Goal: Information Seeking & Learning: Learn about a topic

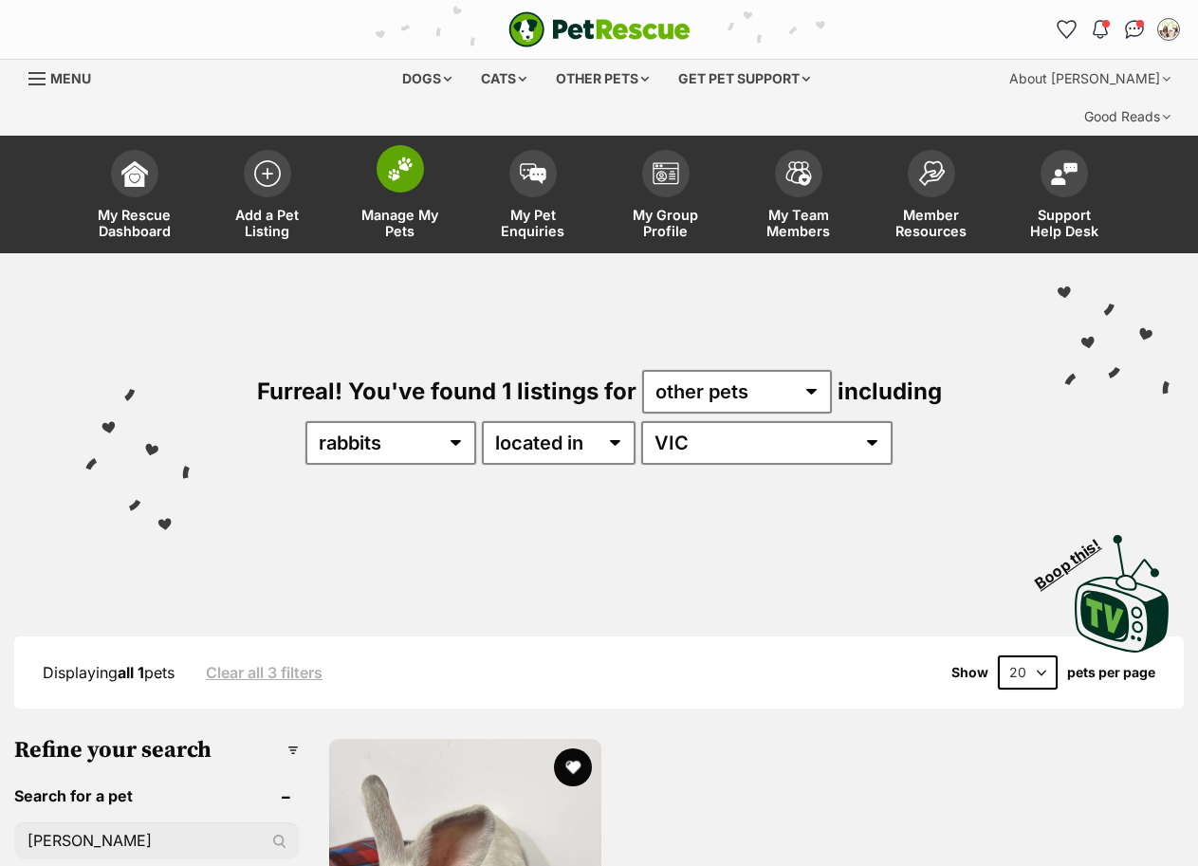
click at [390, 156] on img at bounding box center [400, 168] width 27 height 25
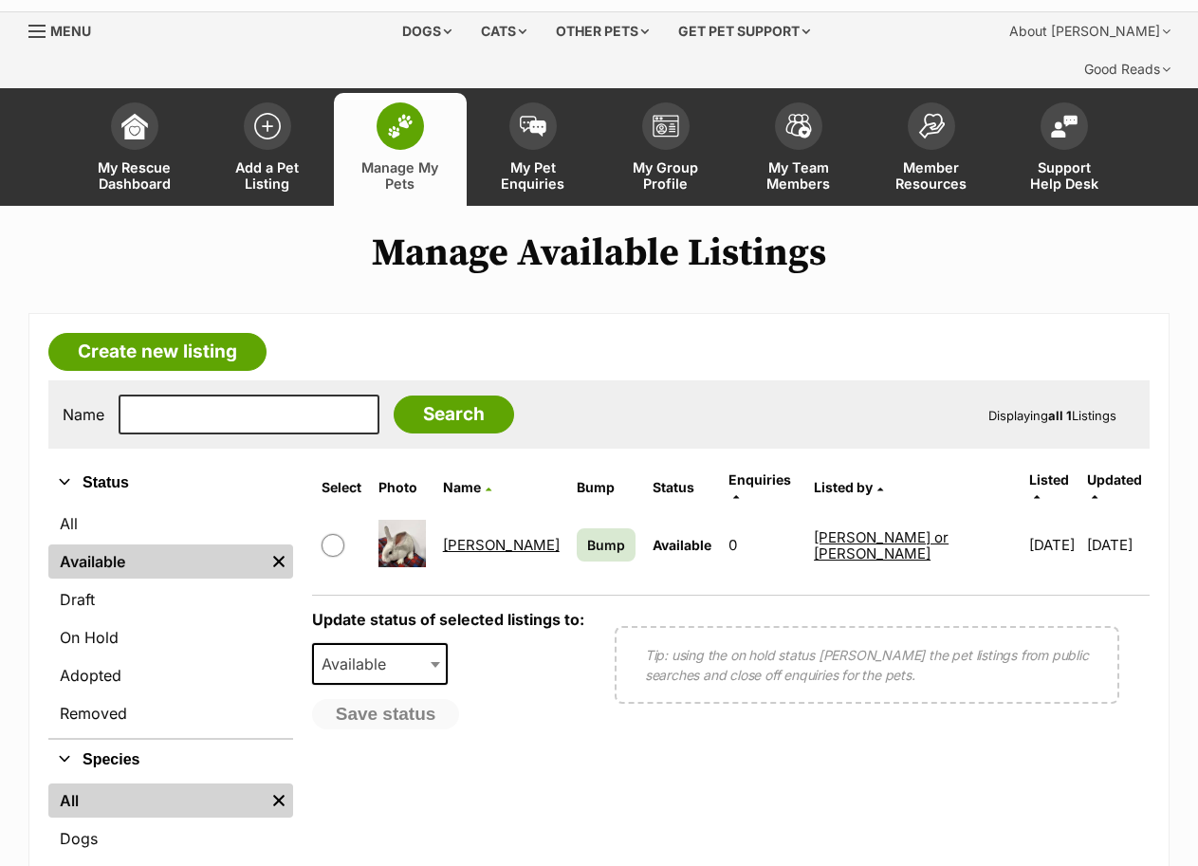
scroll to position [95, 0]
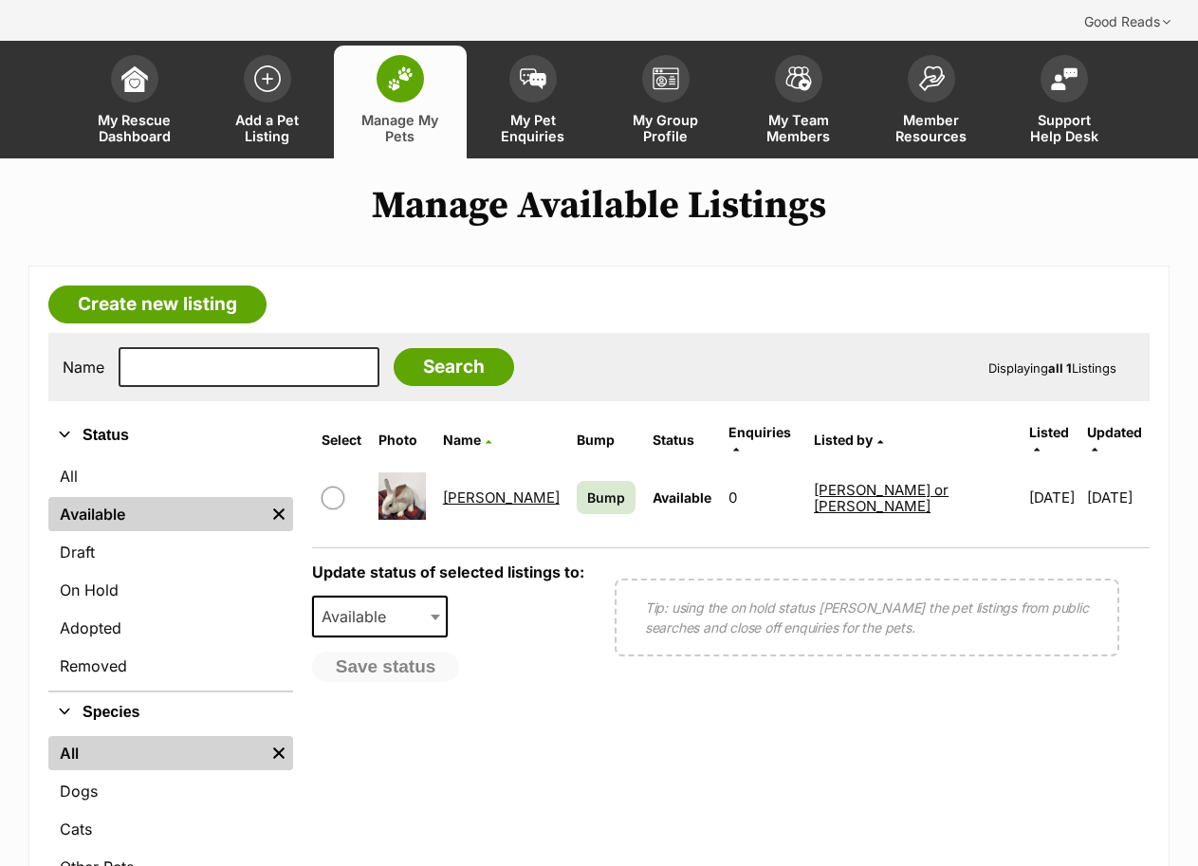
click at [497, 488] on link "[PERSON_NAME]" at bounding box center [501, 497] width 117 height 18
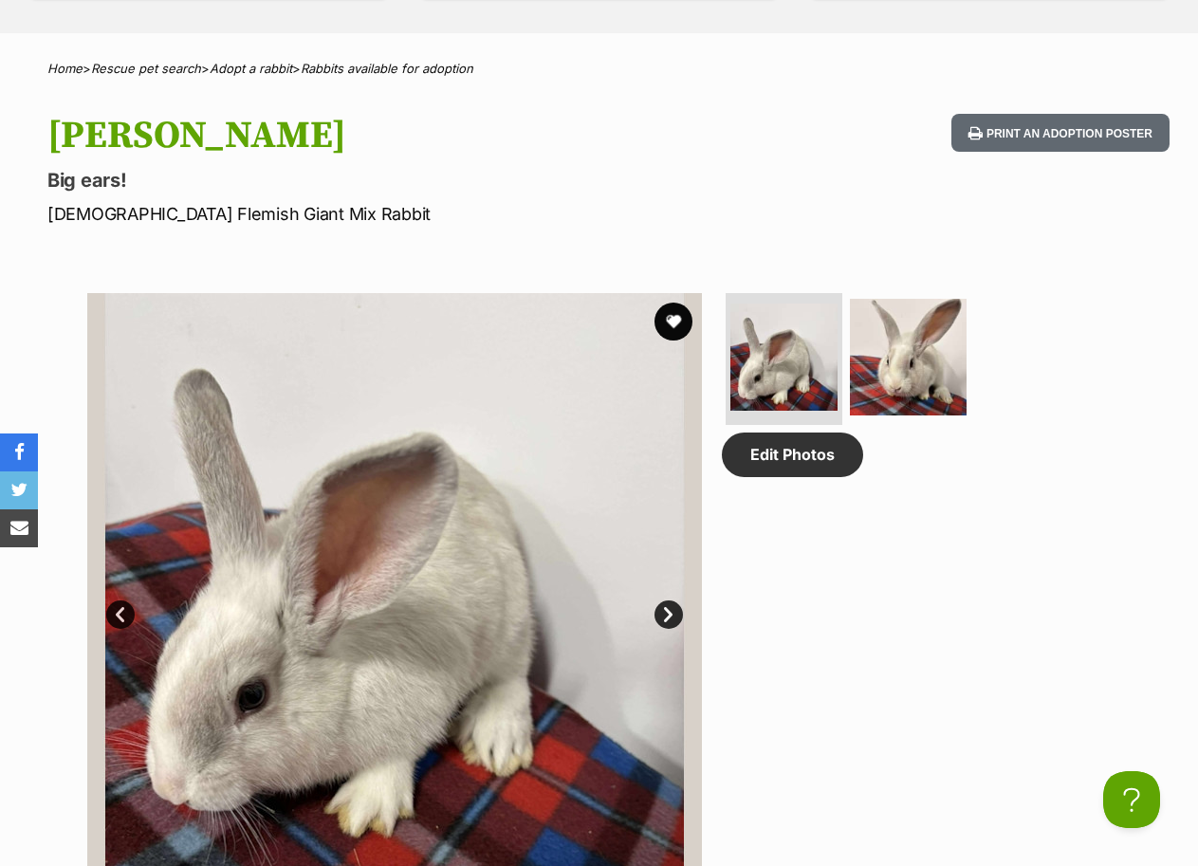
scroll to position [759, 0]
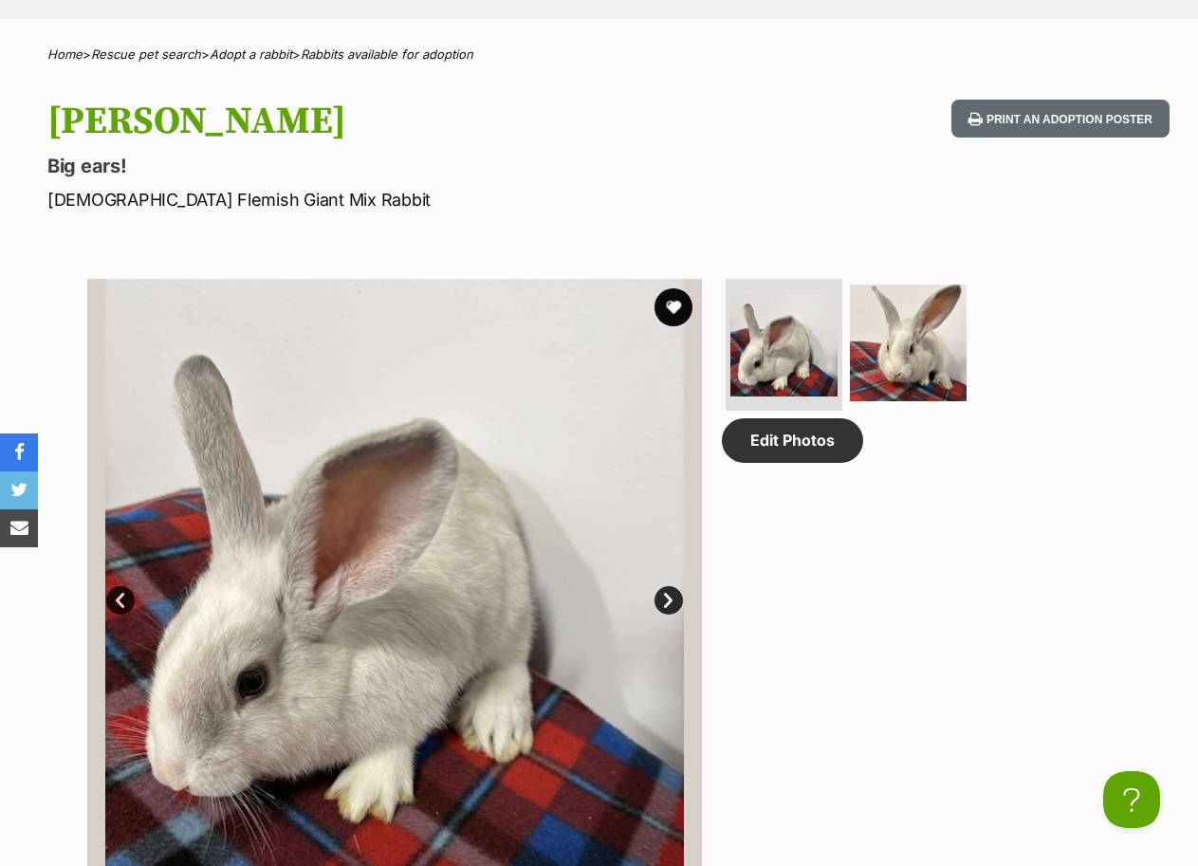
click at [660, 586] on link "Next" at bounding box center [668, 600] width 28 height 28
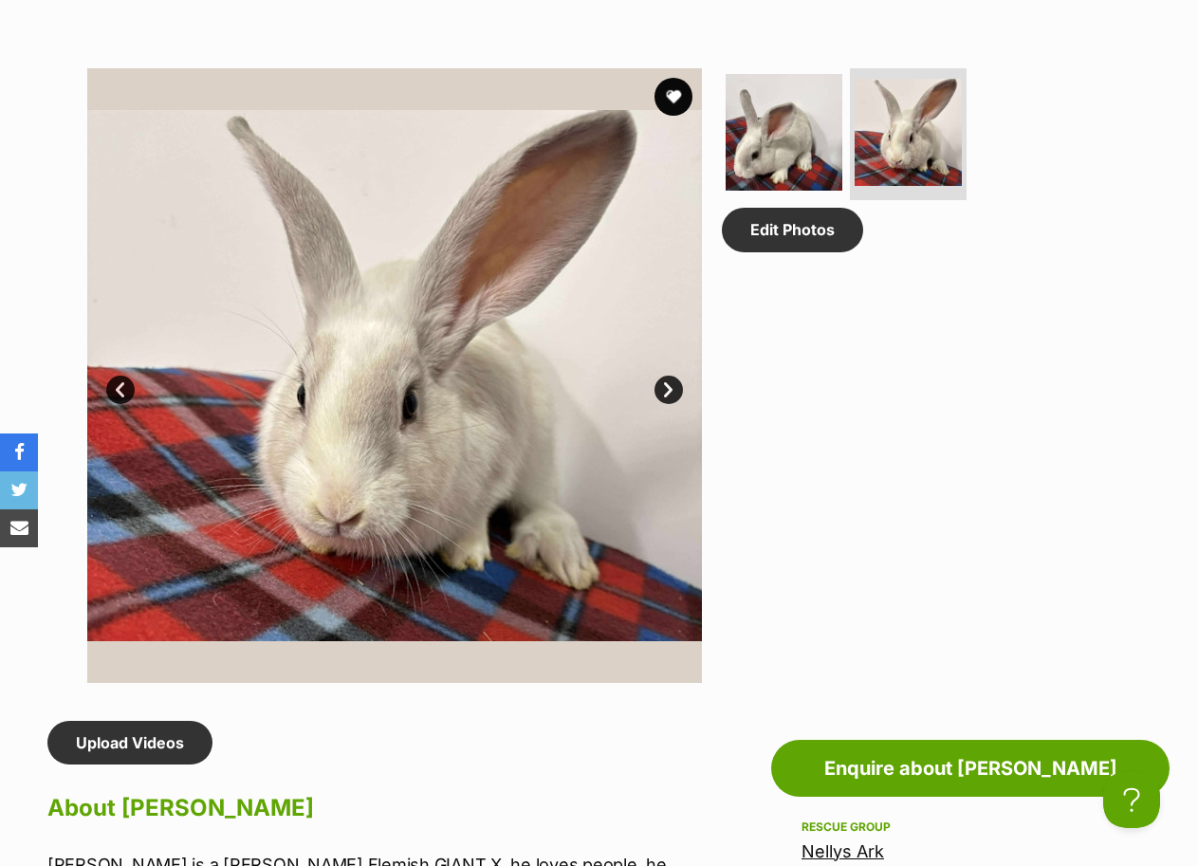
scroll to position [853, 0]
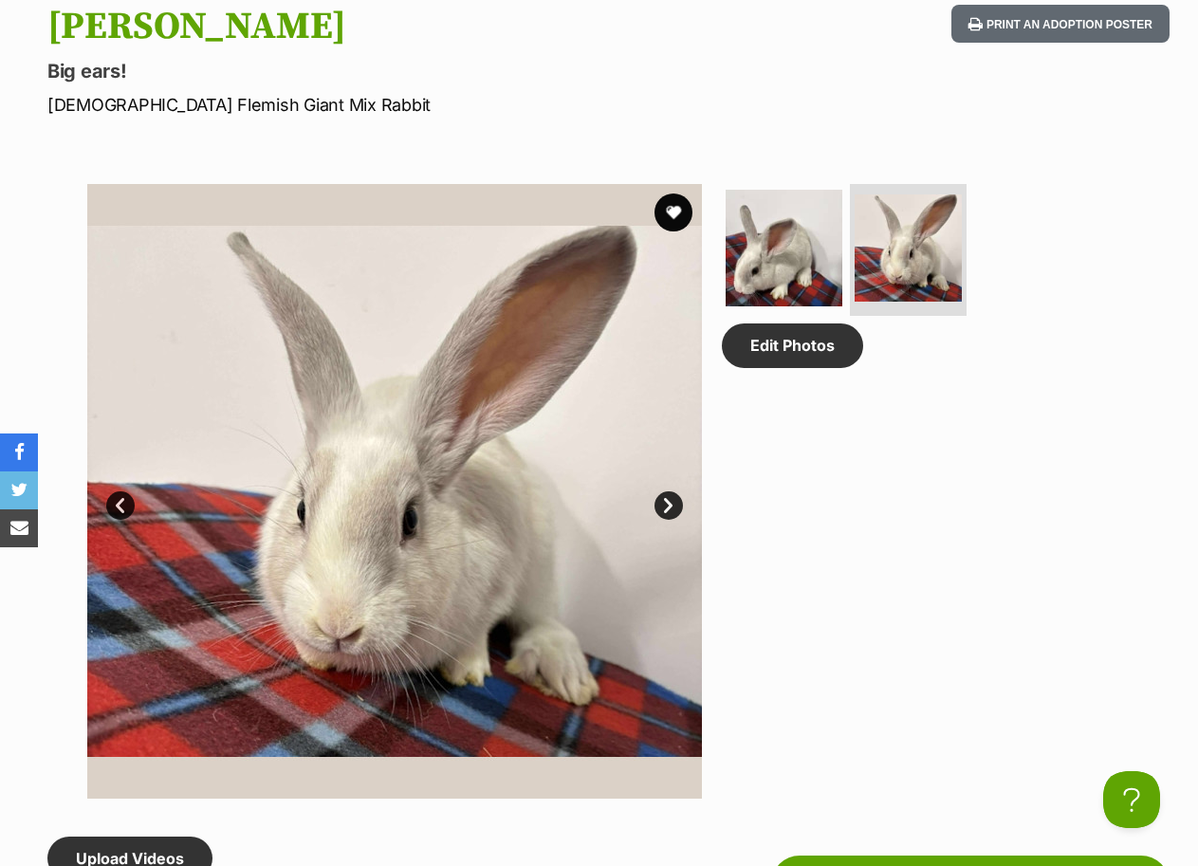
click at [116, 491] on link "Prev" at bounding box center [120, 505] width 28 height 28
